Goal: Transaction & Acquisition: Purchase product/service

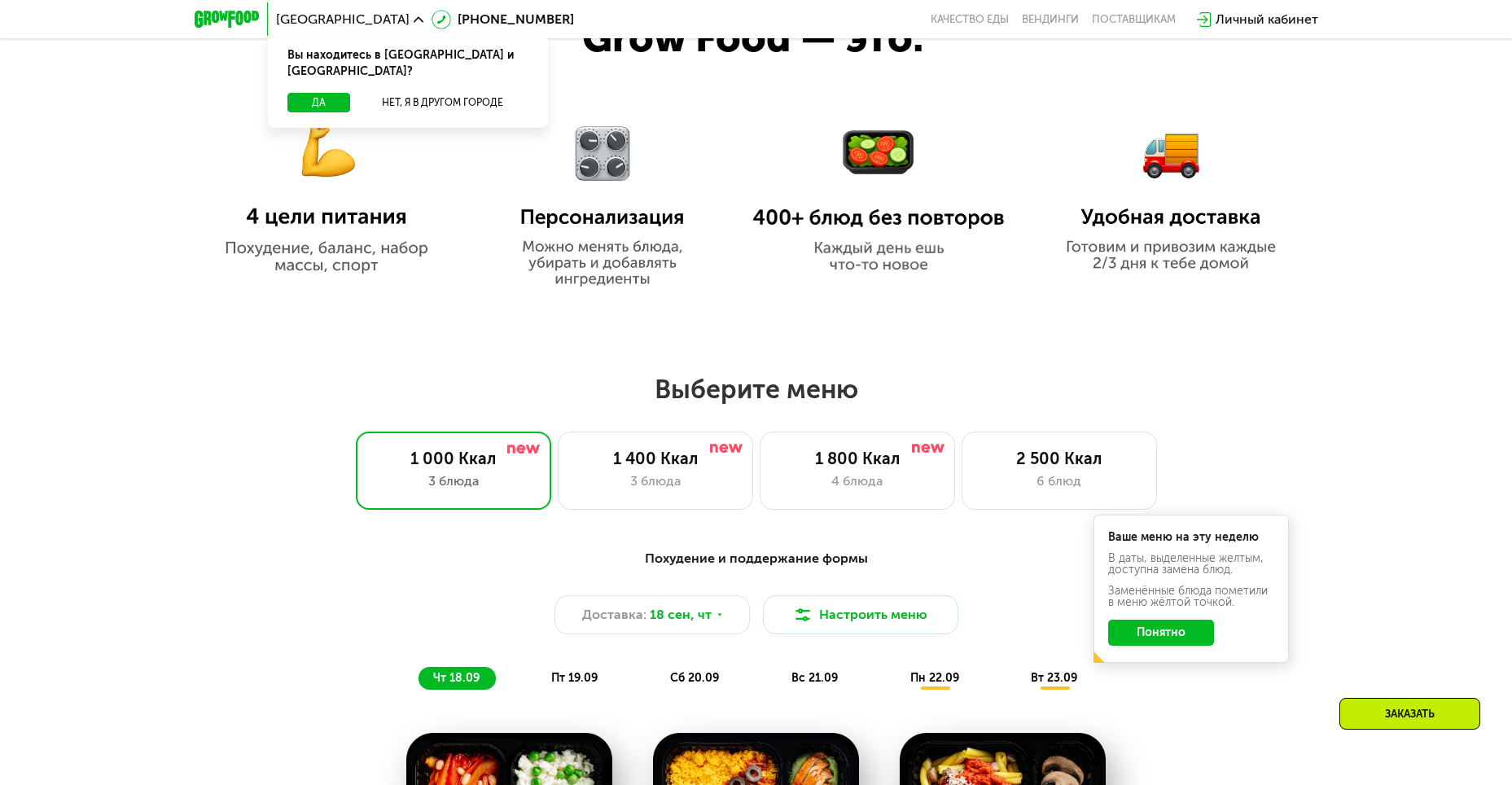
scroll to position [895, 0]
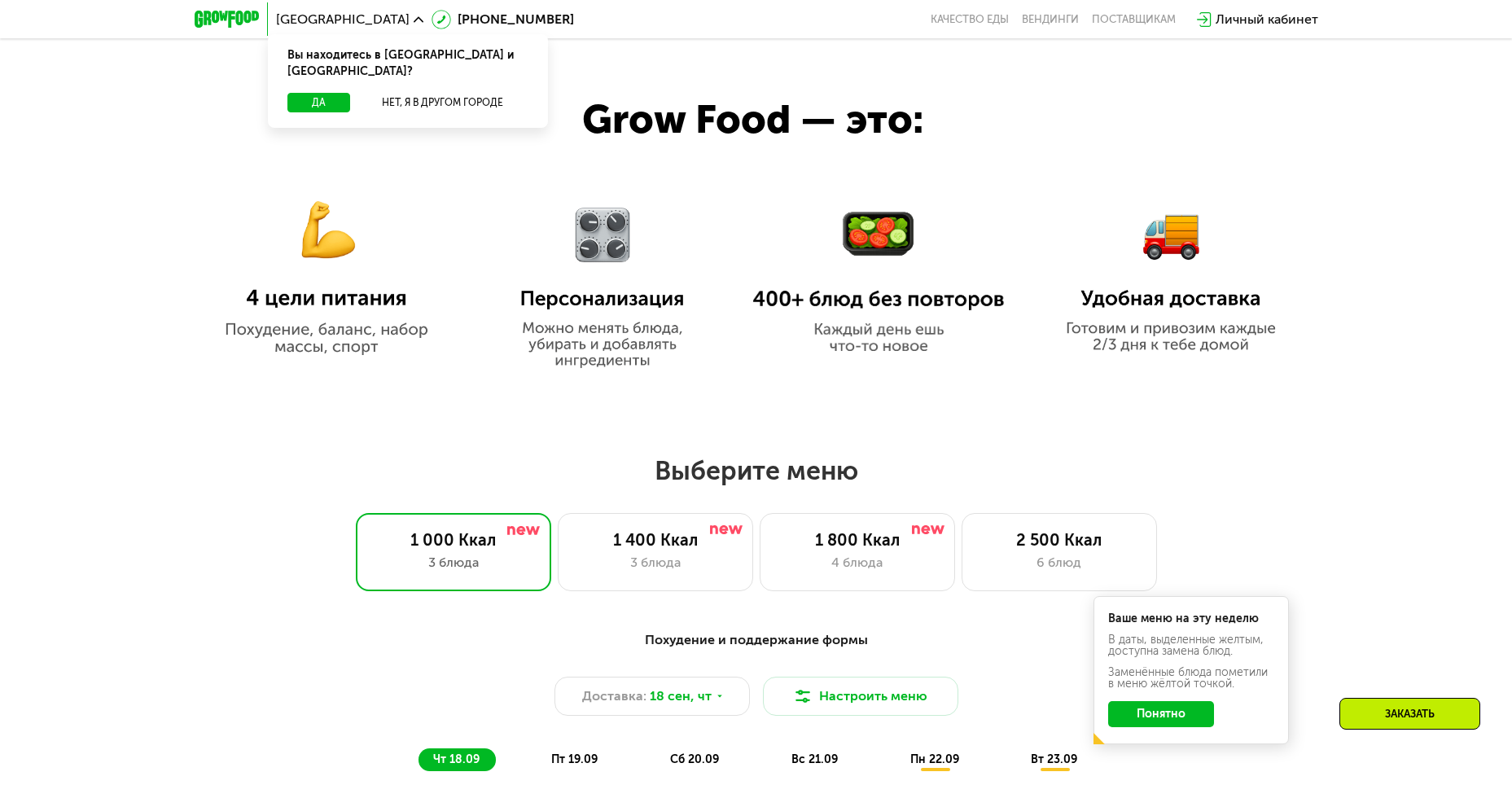
drag, startPoint x: 343, startPoint y: 305, endPoint x: 344, endPoint y: 316, distance: 11.0
click at [344, 305] on img at bounding box center [326, 263] width 252 height 182
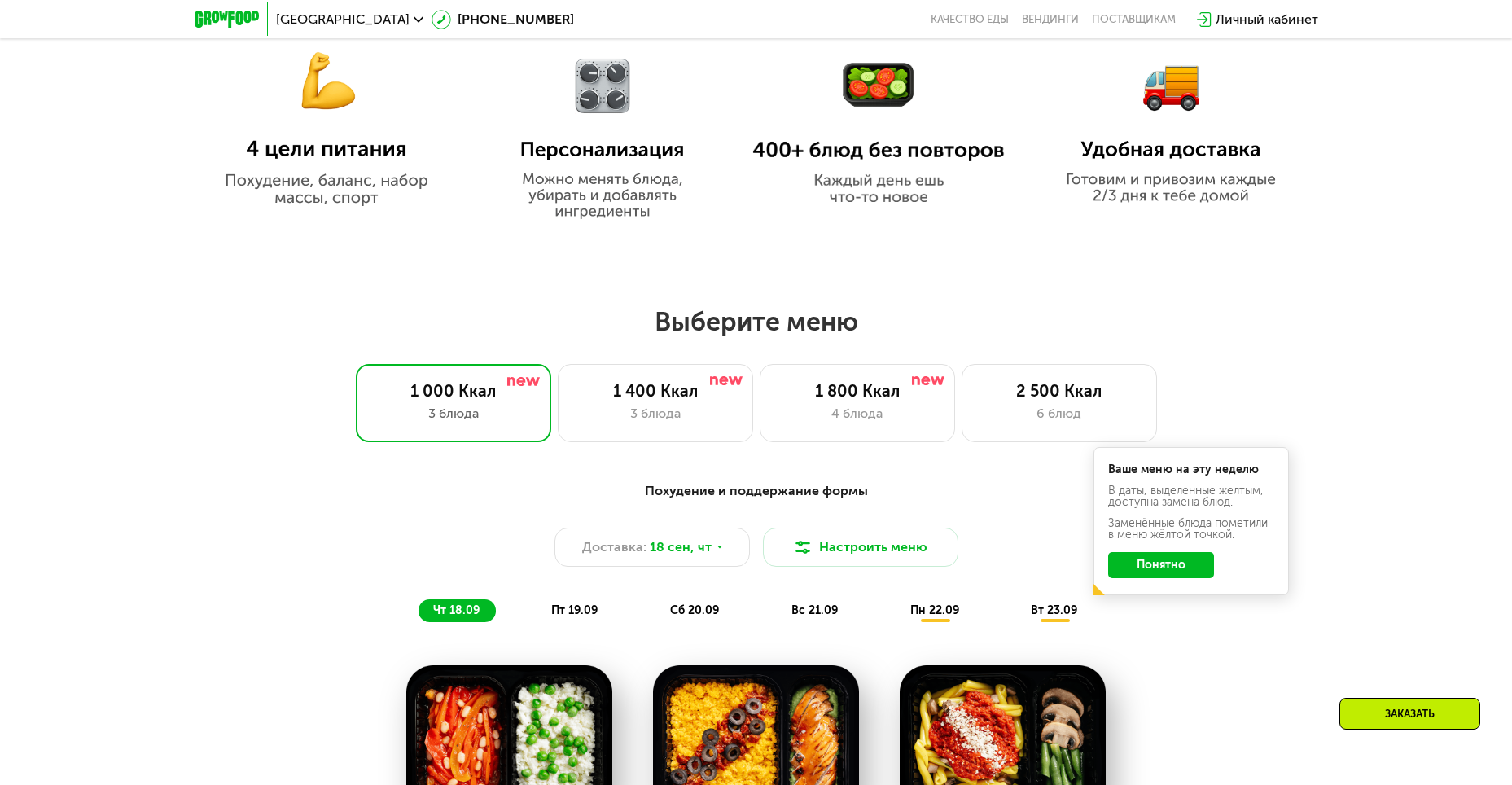
scroll to position [1059, 0]
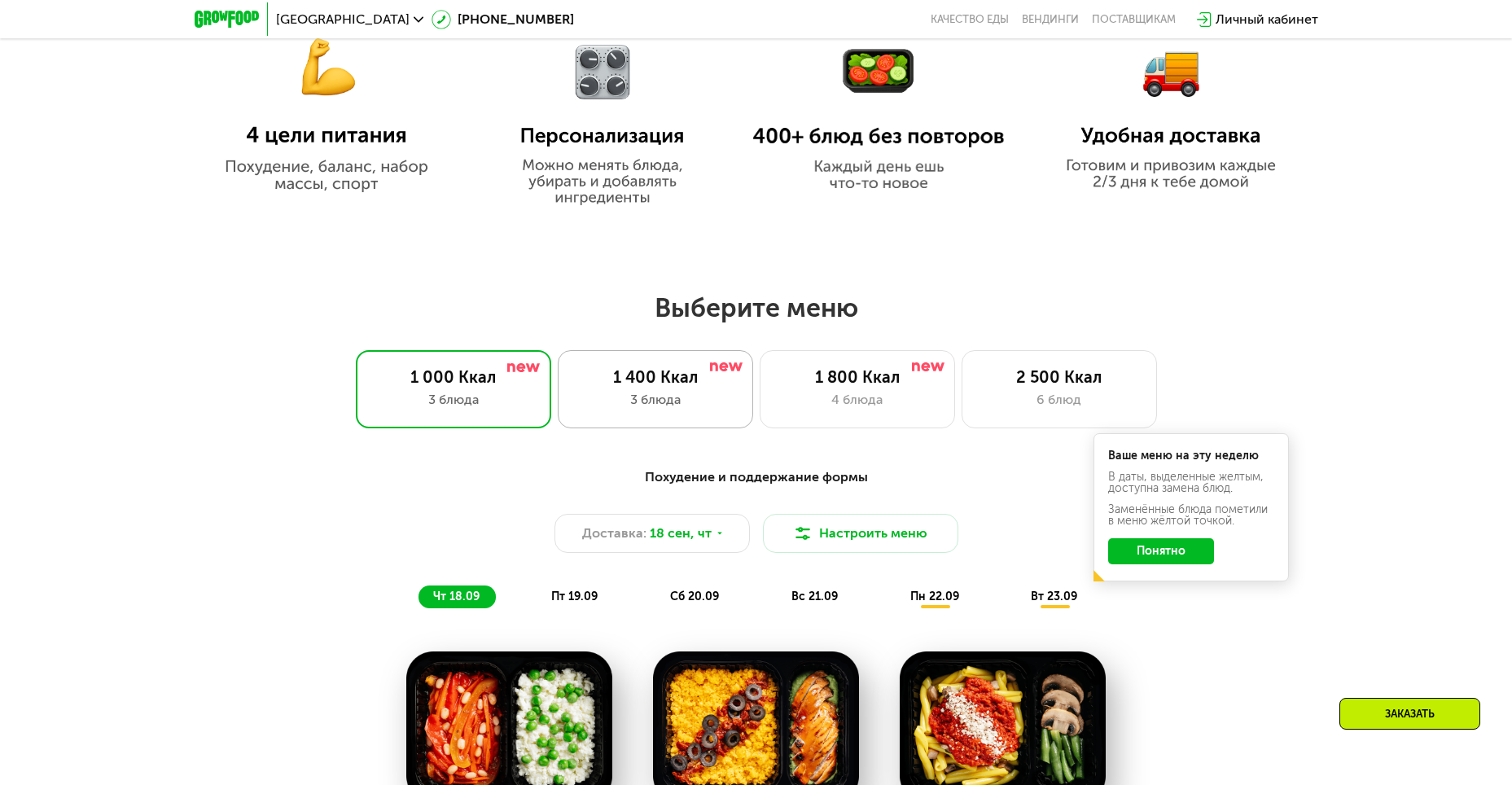
drag, startPoint x: 673, startPoint y: 373, endPoint x: 674, endPoint y: 407, distance: 34.0
click at [673, 374] on div "1 400 Ккал" at bounding box center [656, 377] width 162 height 20
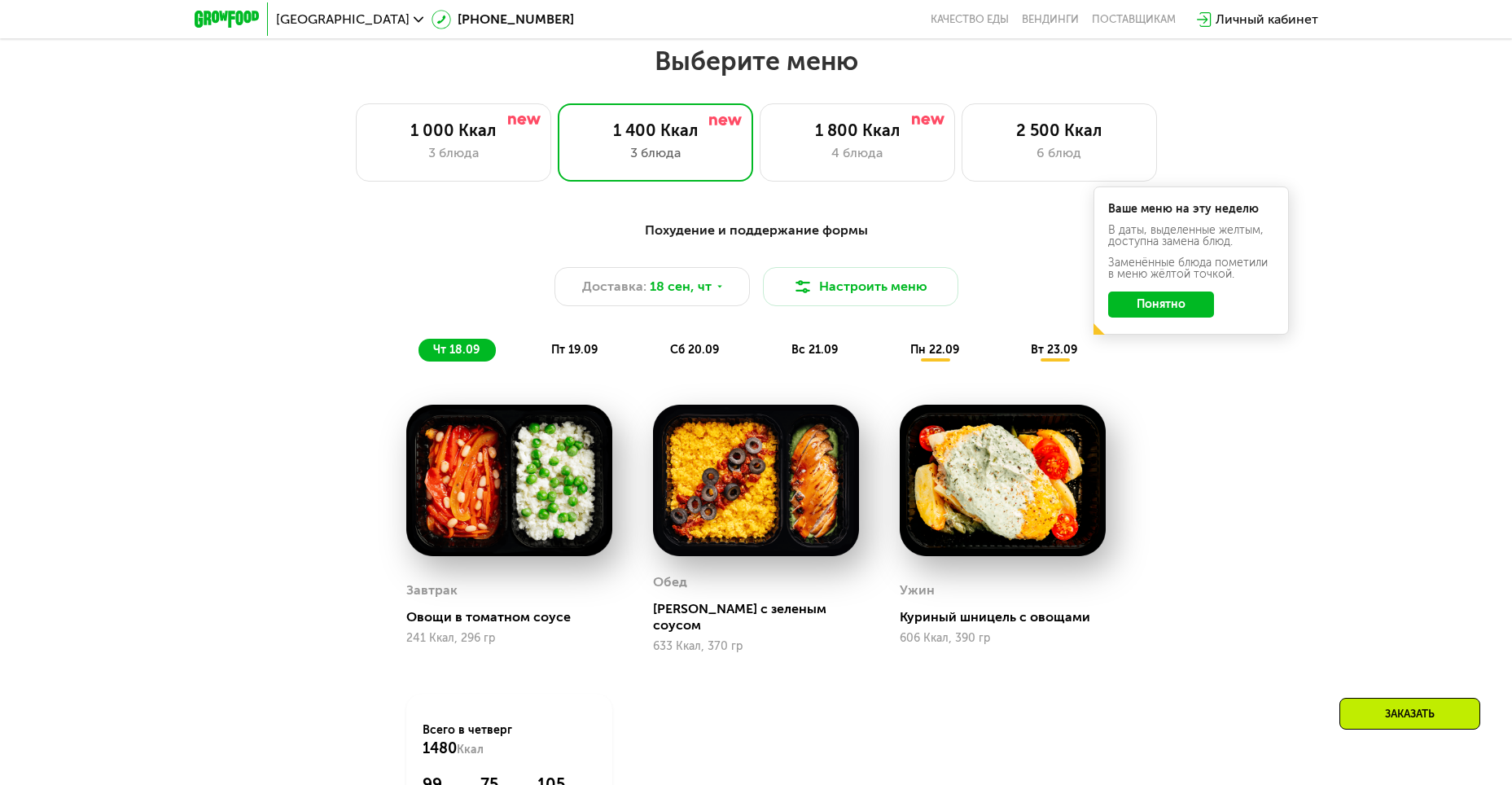
scroll to position [1303, 0]
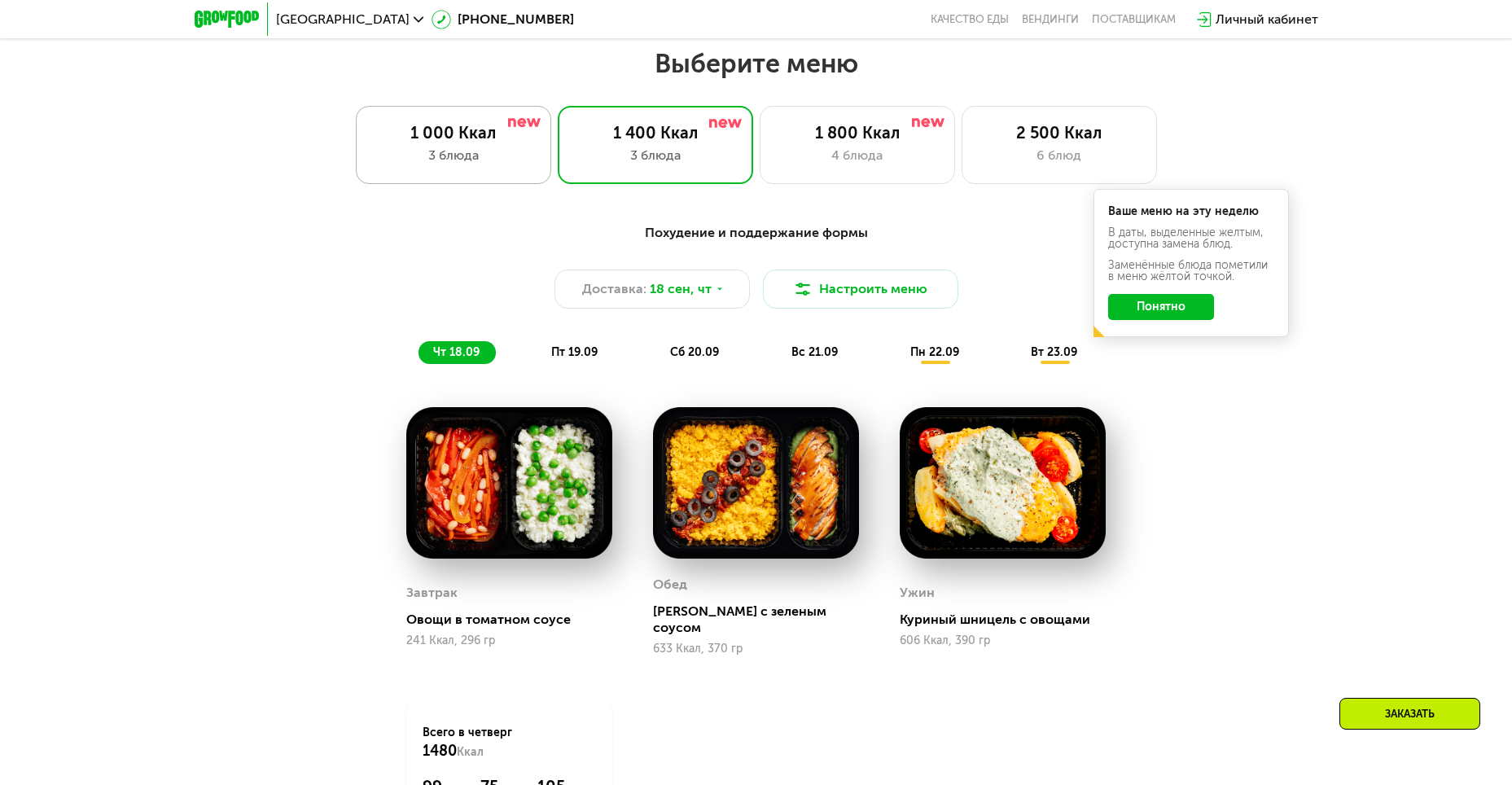
click at [464, 141] on div "1 000 Ккал" at bounding box center [454, 133] width 162 height 20
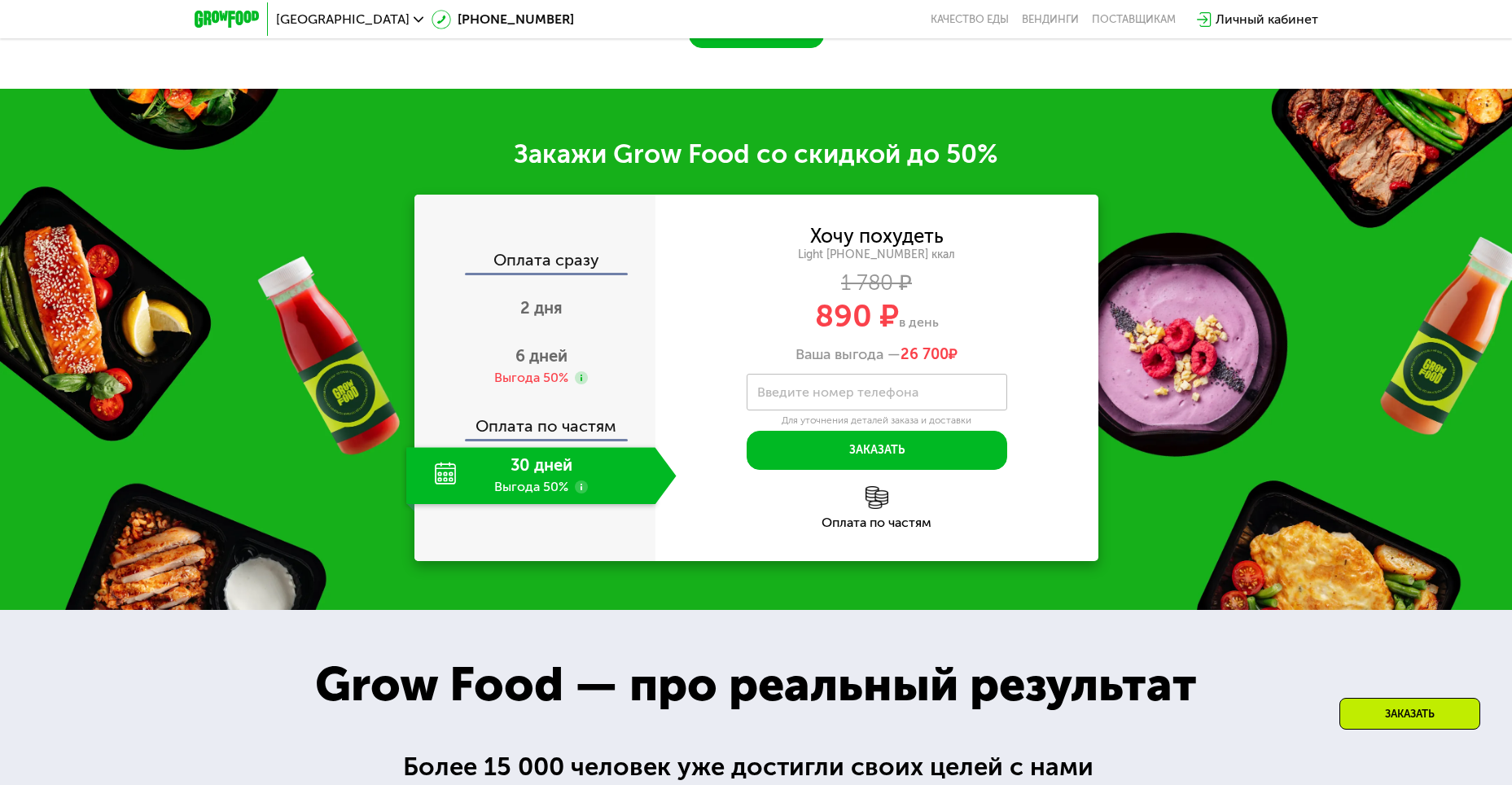
scroll to position [2198, 0]
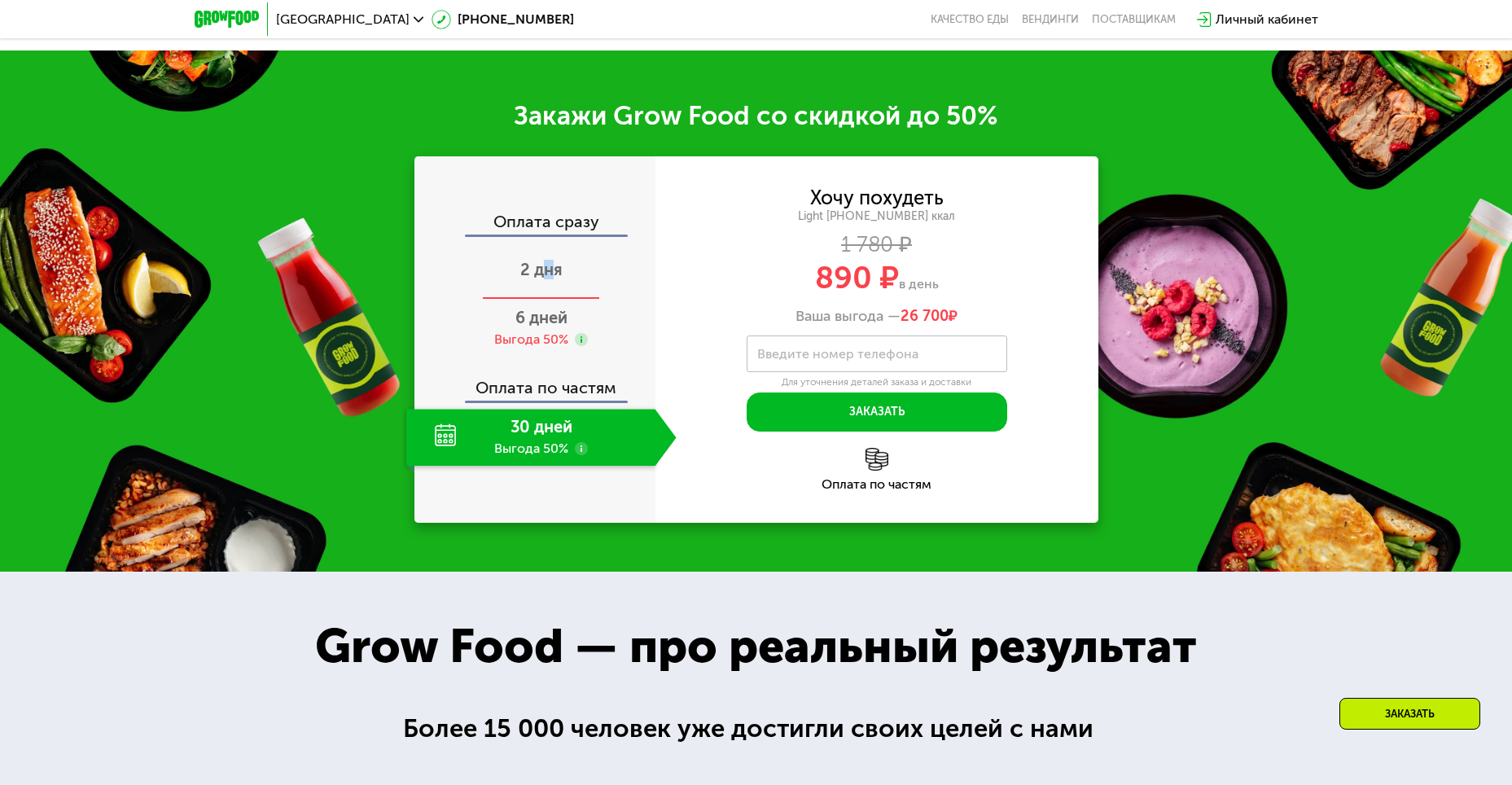
drag, startPoint x: 549, startPoint y: 257, endPoint x: 549, endPoint y: 268, distance: 11.0
click at [550, 260] on span "2 дня" at bounding box center [541, 270] width 42 height 20
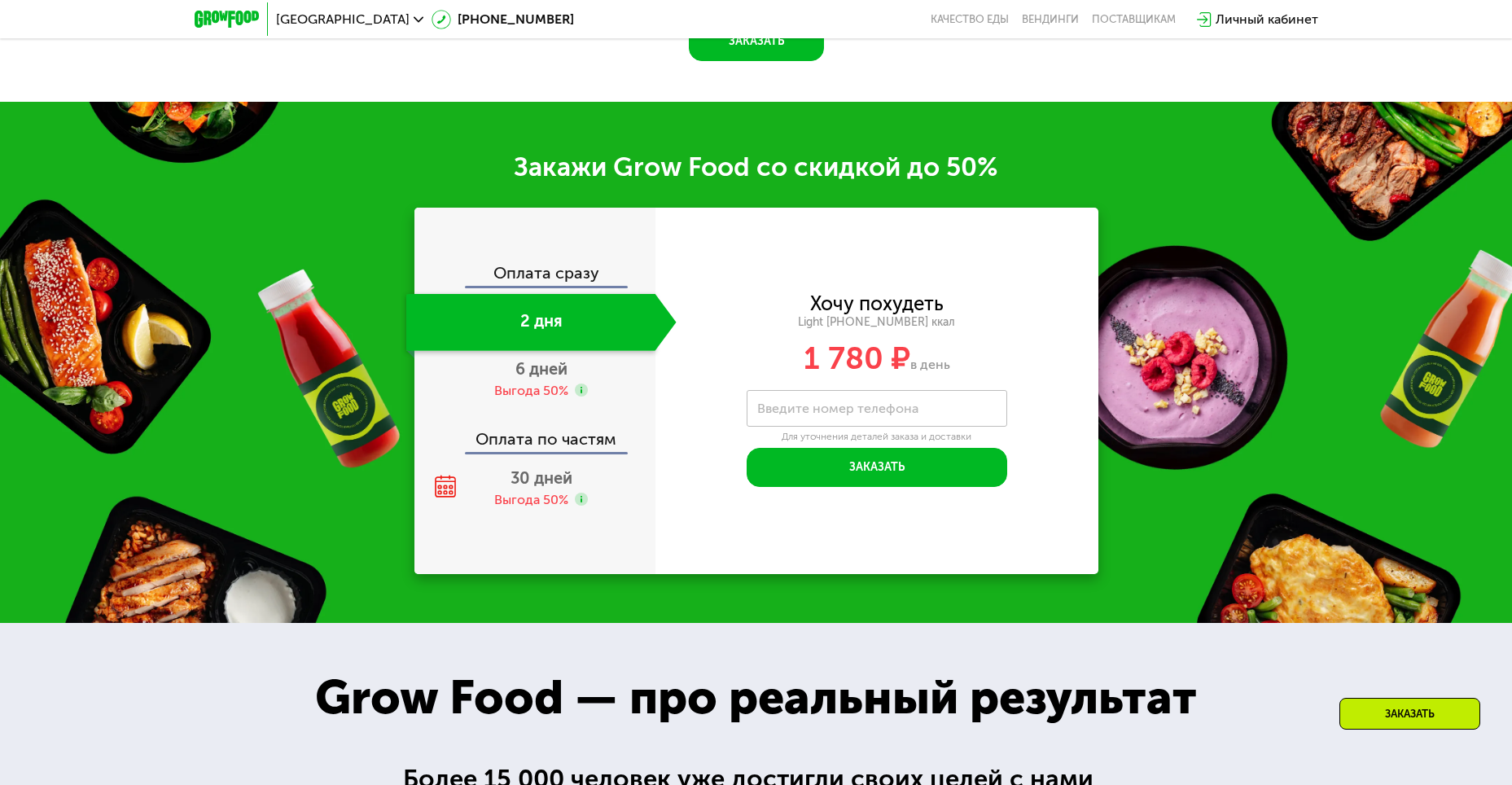
click at [912, 545] on div "Закажи Grow Food со скидкой до 50% Оплата сразу 2 дня 6 дней Выгода 50% Оплата …" at bounding box center [756, 361] width 1512 height 521
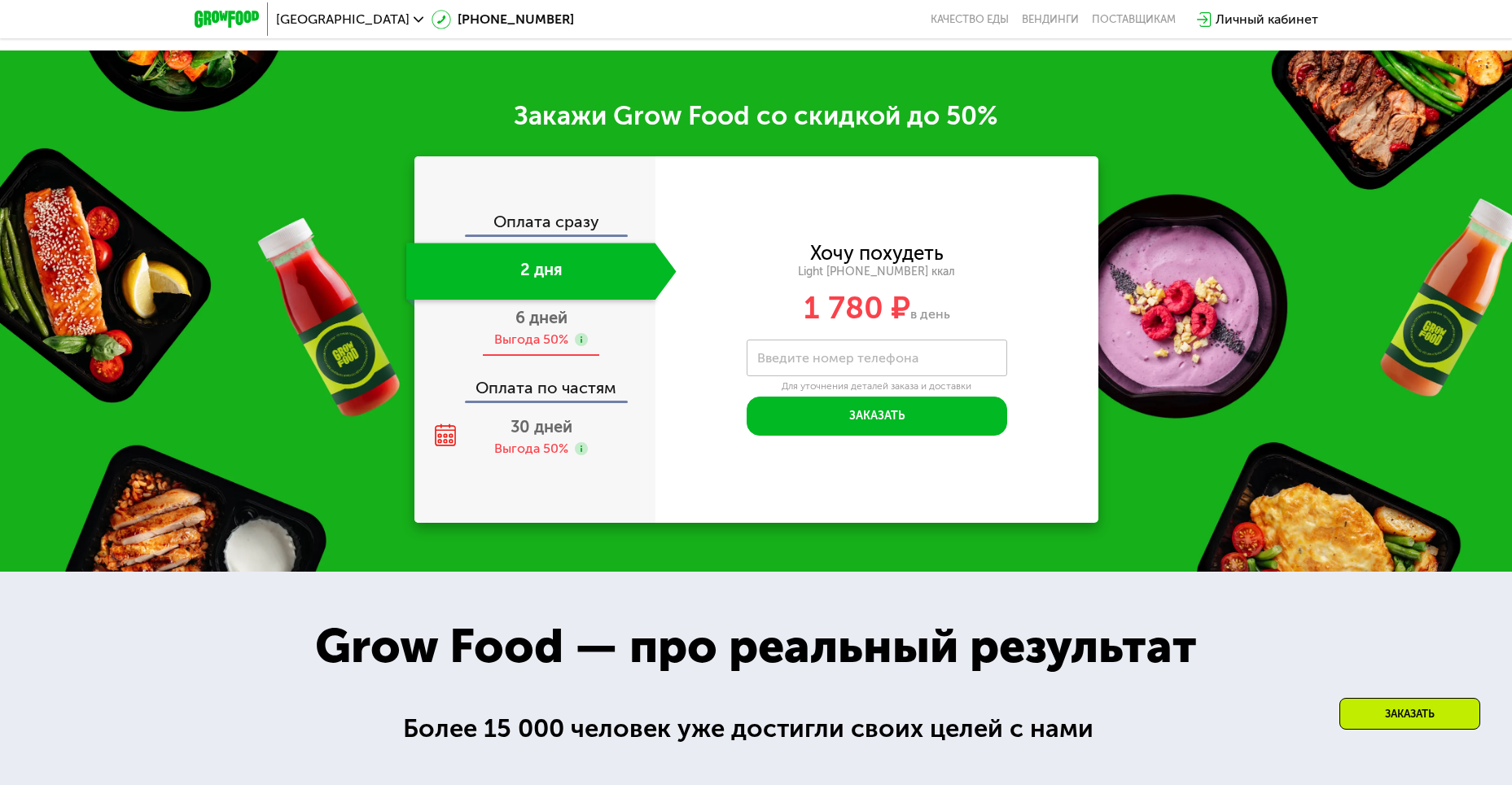
click at [548, 307] on span "6 дней" at bounding box center [541, 317] width 52 height 20
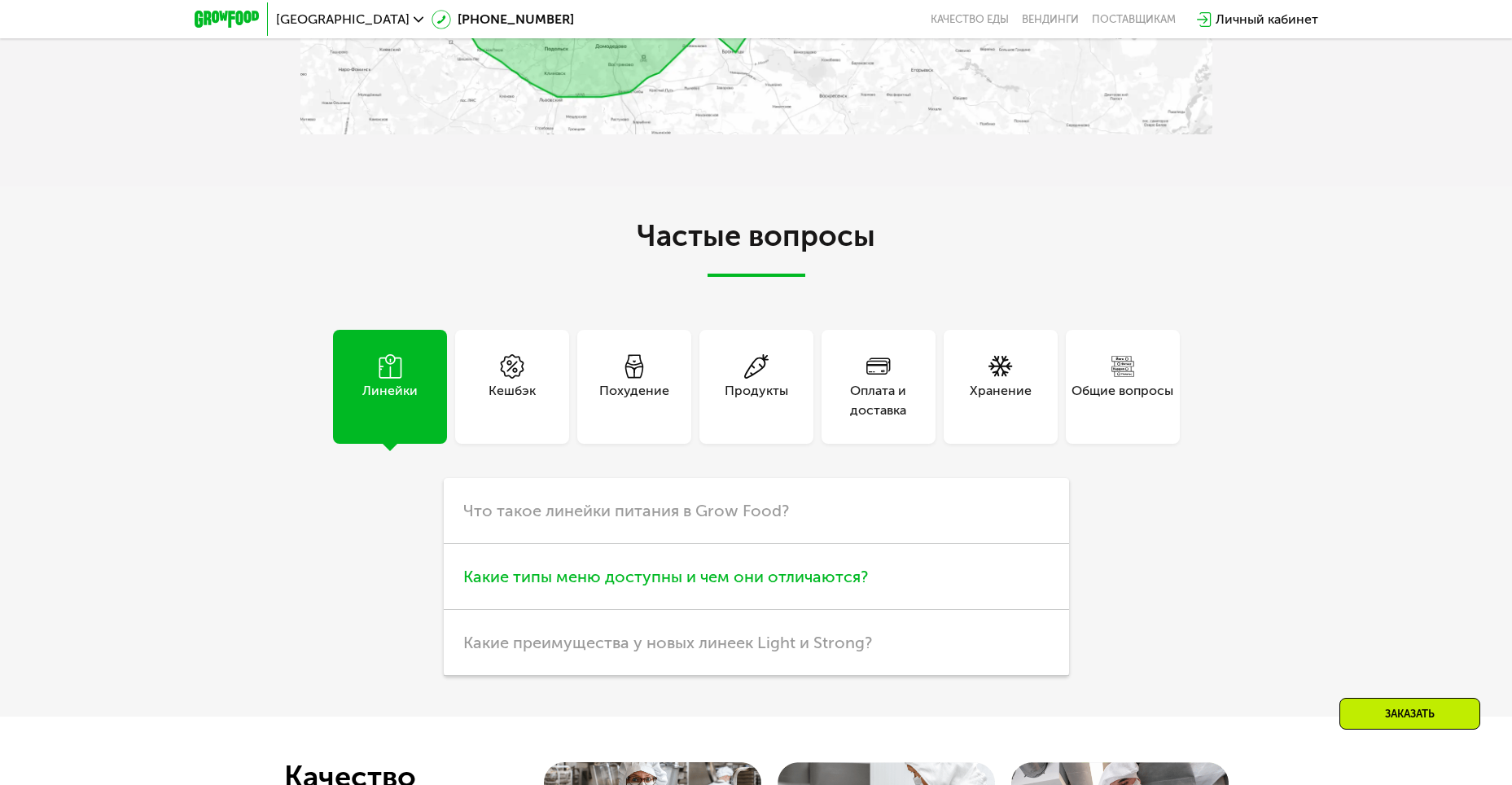
scroll to position [4804, 0]
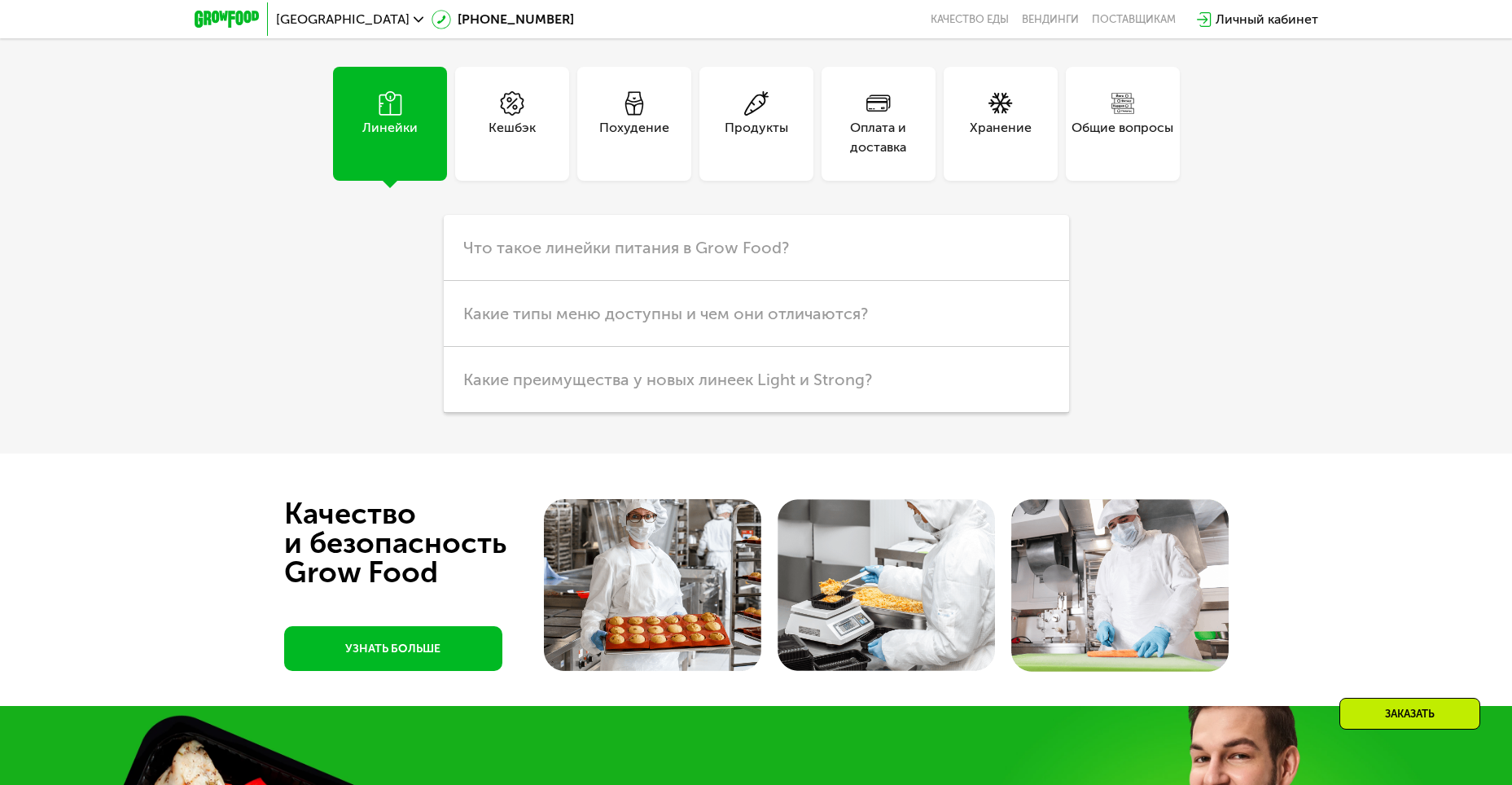
click at [647, 86] on div "Похудение" at bounding box center [634, 124] width 114 height 114
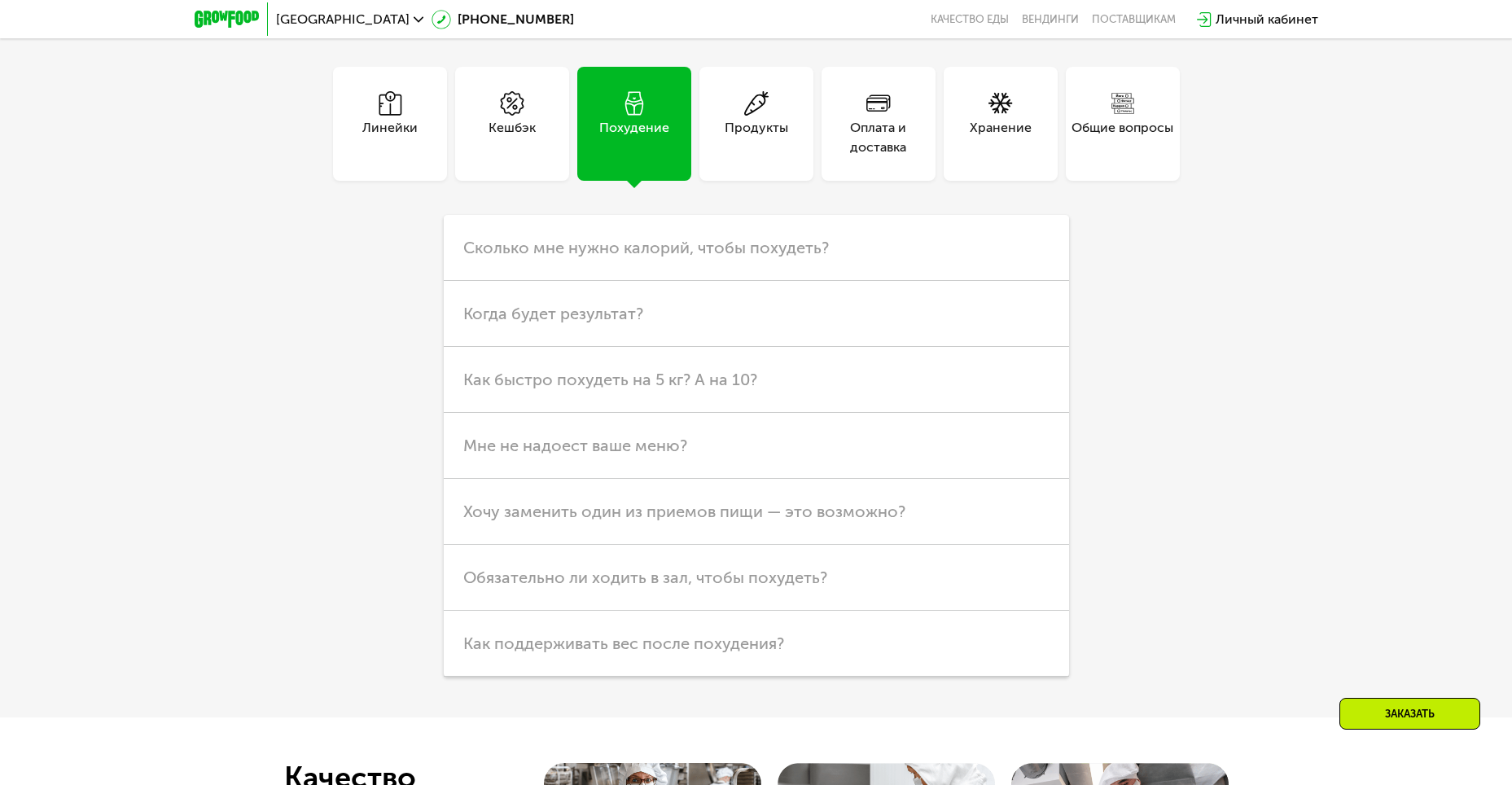
click at [746, 97] on icon at bounding box center [756, 103] width 25 height 25
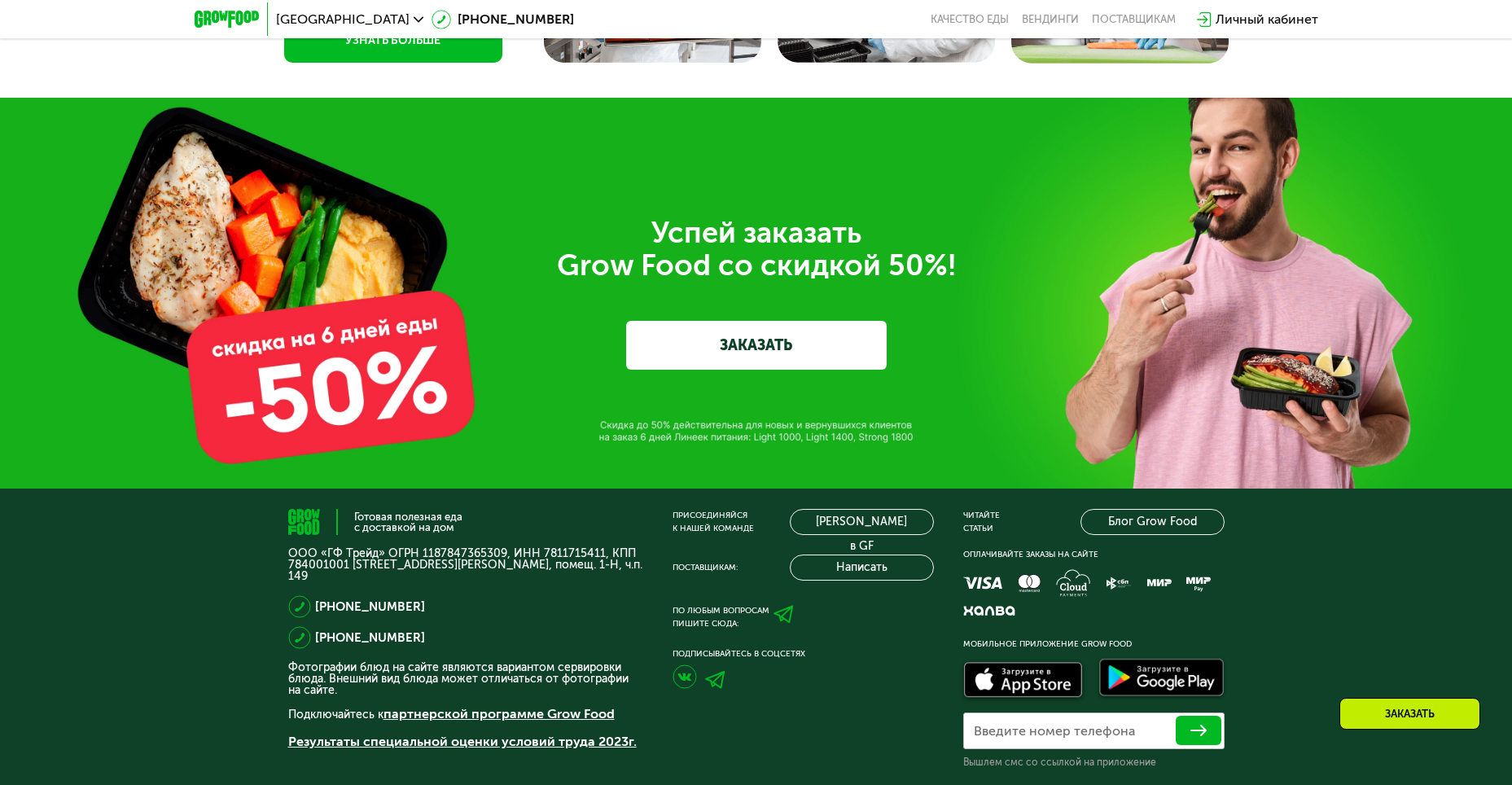
scroll to position [5352, 0]
